Goal: Information Seeking & Learning: Stay updated

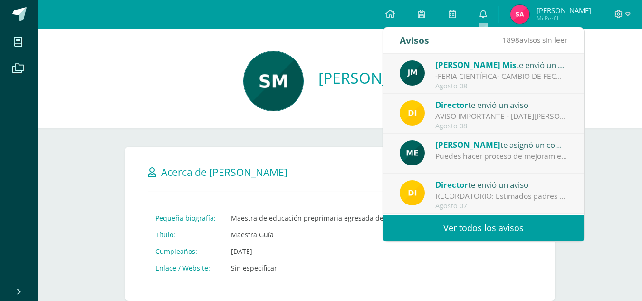
click at [485, 62] on div "[PERSON_NAME] te envió un aviso" at bounding box center [501, 64] width 132 height 12
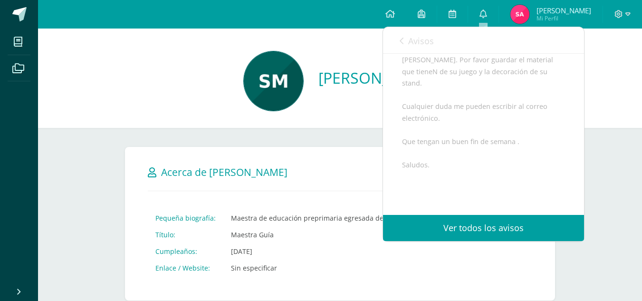
scroll to position [162, 0]
click at [402, 39] on icon at bounding box center [401, 41] width 4 height 8
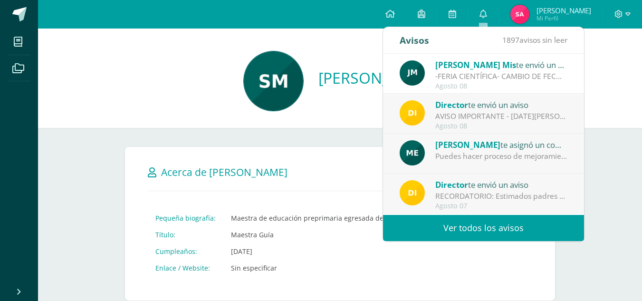
click at [471, 118] on div "AVISO IMPORTANTE - [DATE][PERSON_NAME]: Estimados padres de familia y/o encarga…" at bounding box center [501, 116] width 132 height 11
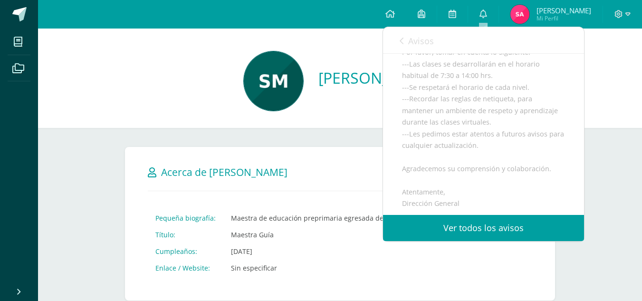
scroll to position [210, 0]
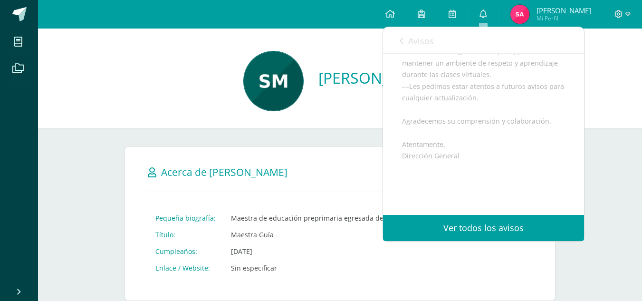
click at [409, 35] on span "Avisos" at bounding box center [421, 40] width 26 height 11
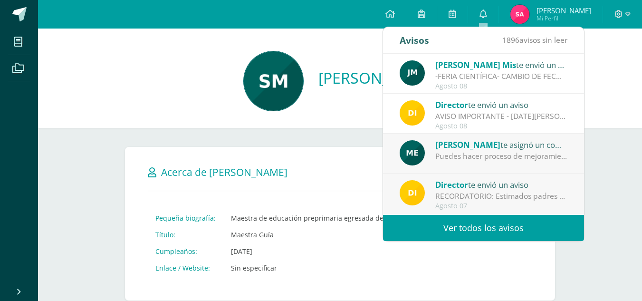
click at [467, 144] on span "[PERSON_NAME]" at bounding box center [467, 144] width 65 height 11
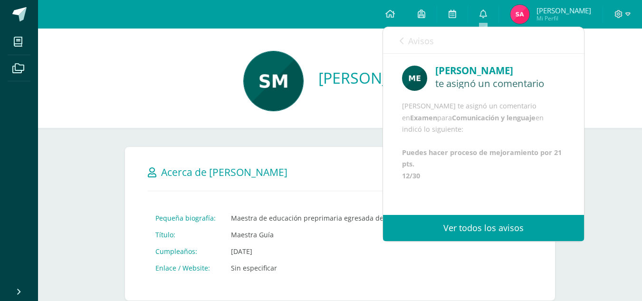
scroll to position [23, 0]
click at [416, 46] on span "Avisos" at bounding box center [421, 40] width 26 height 11
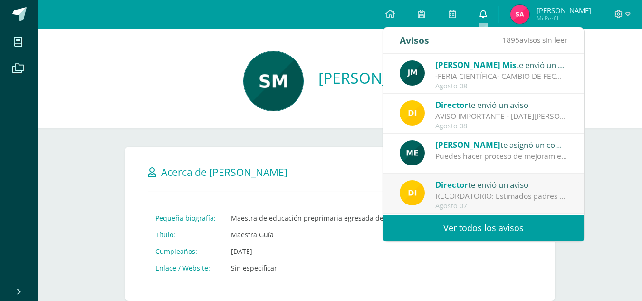
click at [487, 20] on link "0" at bounding box center [483, 14] width 30 height 28
click at [489, 9] on link "0" at bounding box center [483, 14] width 30 height 28
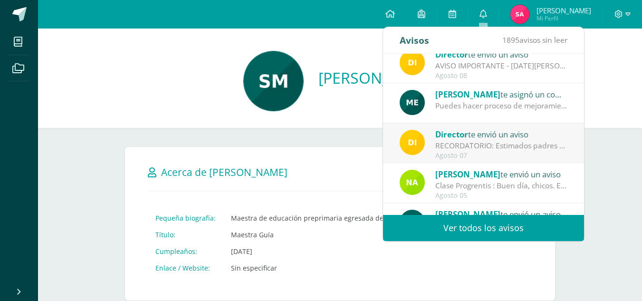
scroll to position [56, 0]
